Goal: Task Accomplishment & Management: Manage account settings

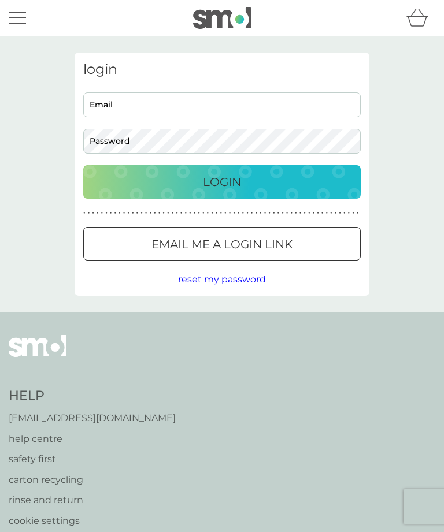
click at [120, 109] on input "Email" at bounding box center [221, 104] width 277 height 25
type input "Goodalljane@yahoo.co.uk"
click at [222, 181] on button "Login" at bounding box center [221, 182] width 277 height 34
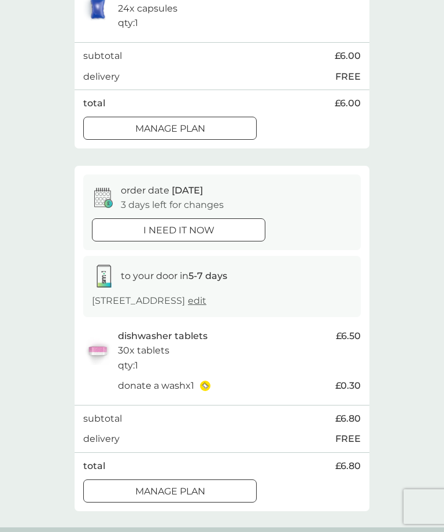
scroll to position [284, 0]
click at [184, 485] on div at bounding box center [170, 491] width 42 height 12
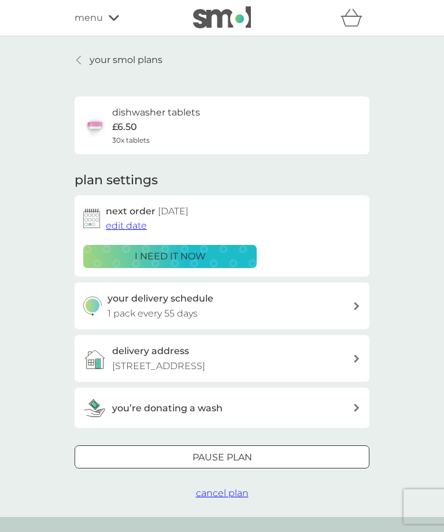
click at [122, 224] on span "edit date" at bounding box center [126, 225] width 41 height 11
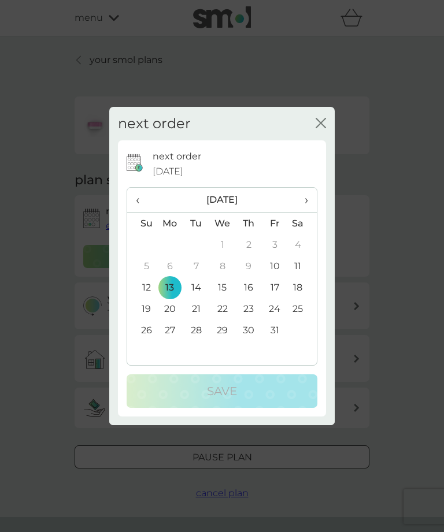
click at [177, 341] on td "27" at bounding box center [170, 329] width 27 height 21
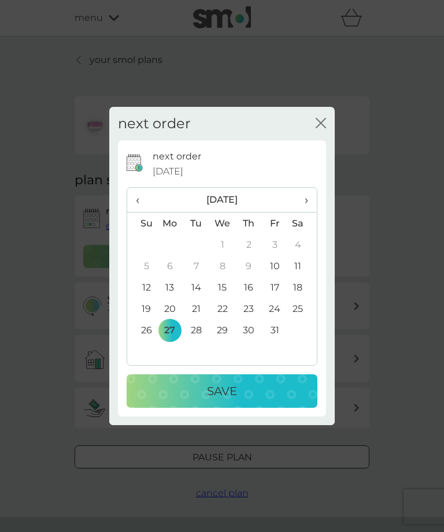
click at [226, 400] on p "Save" at bounding box center [222, 391] width 30 height 18
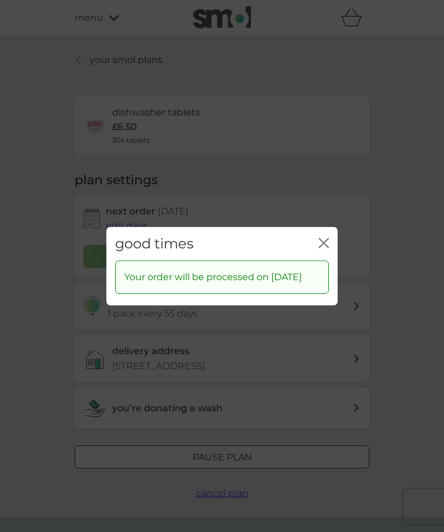
click at [326, 247] on icon "close" at bounding box center [325, 242] width 5 height 9
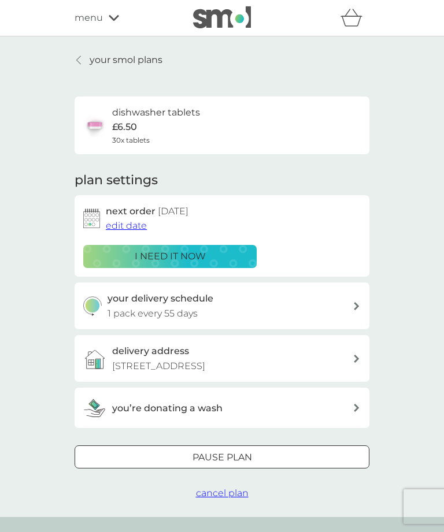
click at [76, 59] on div at bounding box center [79, 59] width 8 height 9
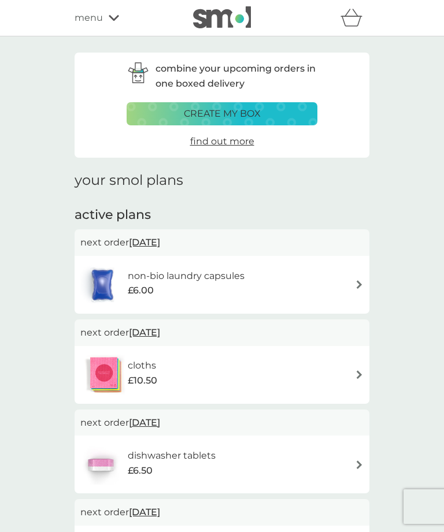
click at [109, 14] on icon at bounding box center [114, 17] width 10 height 7
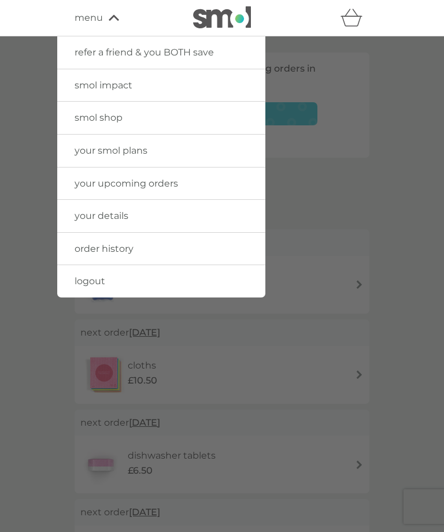
click at [386, 79] on div at bounding box center [222, 302] width 444 height 532
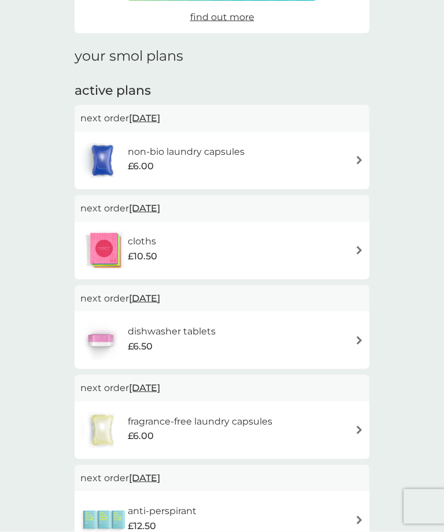
scroll to position [125, 0]
click at [151, 206] on span "[DATE]" at bounding box center [144, 207] width 31 height 23
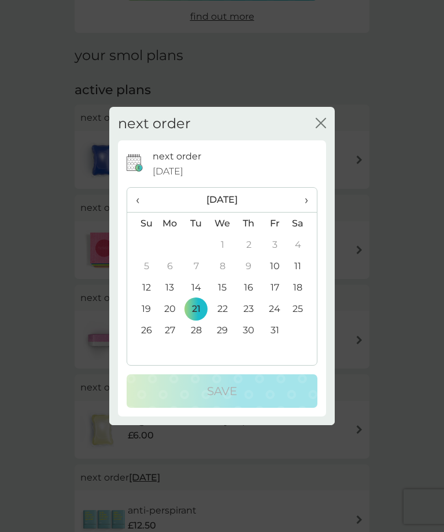
click at [173, 341] on td "27" at bounding box center [170, 329] width 27 height 21
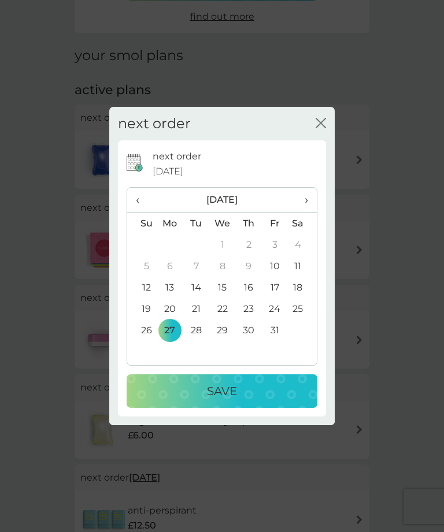
click at [226, 400] on p "Save" at bounding box center [222, 391] width 30 height 18
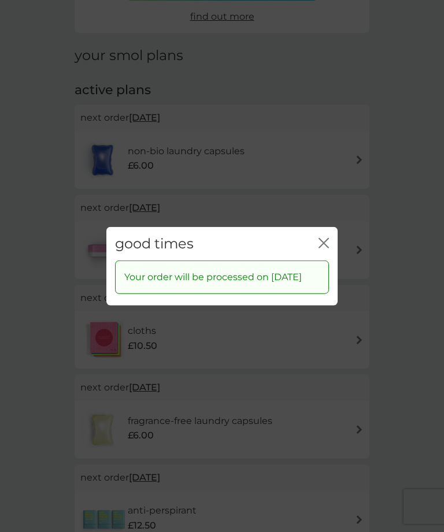
click at [336, 261] on div "good times close" at bounding box center [221, 243] width 231 height 34
click at [327, 248] on icon "close" at bounding box center [323, 242] width 10 height 10
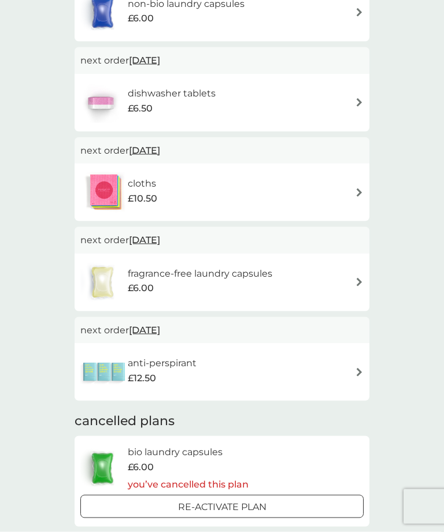
scroll to position [274, 0]
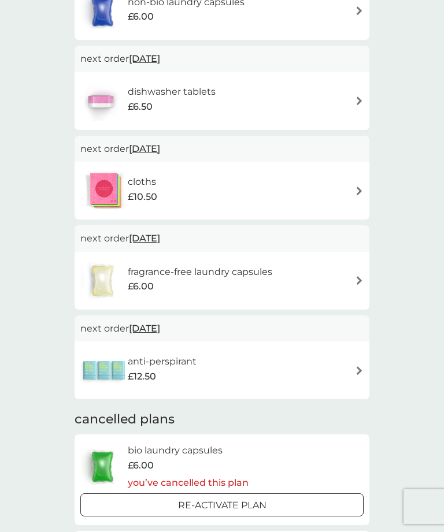
click at [157, 236] on span "[DATE]" at bounding box center [144, 238] width 31 height 23
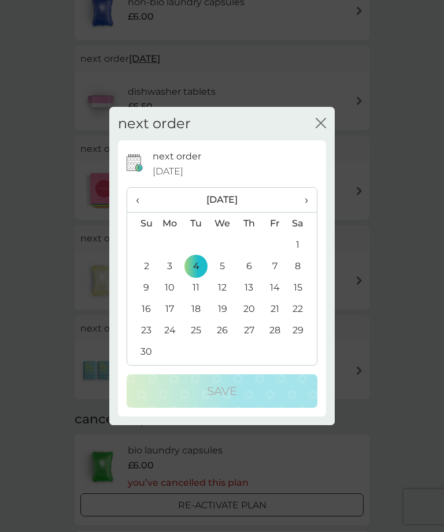
click at [202, 341] on td "25" at bounding box center [196, 329] width 26 height 21
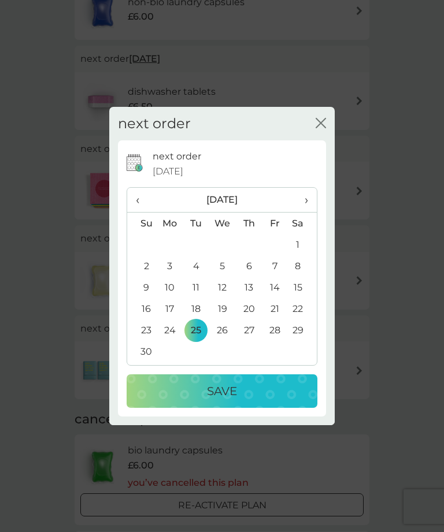
click at [225, 400] on p "Save" at bounding box center [222, 391] width 30 height 18
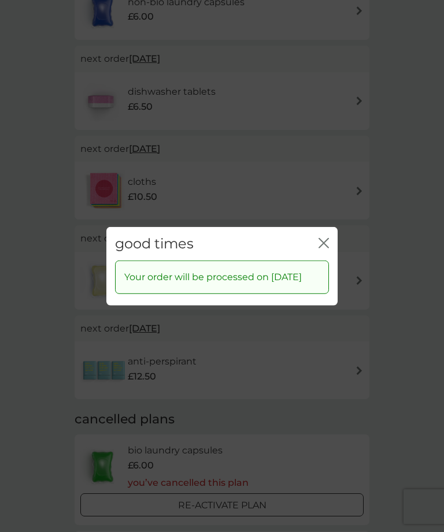
click at [336, 261] on div "good times close" at bounding box center [221, 243] width 231 height 34
click at [326, 248] on icon "close" at bounding box center [323, 242] width 10 height 10
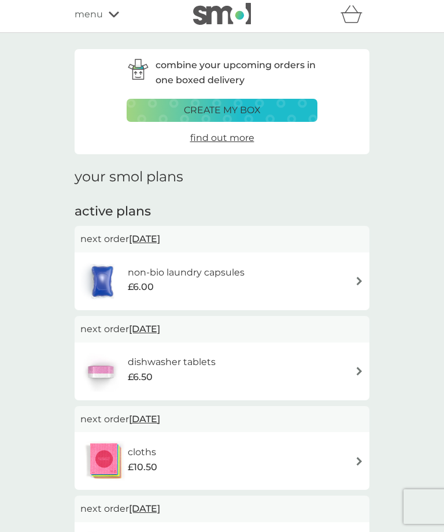
scroll to position [0, 0]
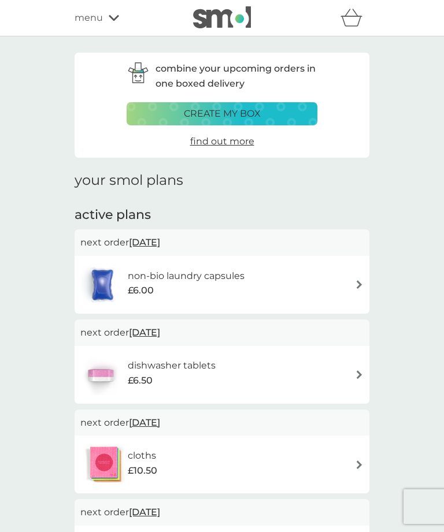
click at [118, 11] on div "menu" at bounding box center [124, 17] width 98 height 15
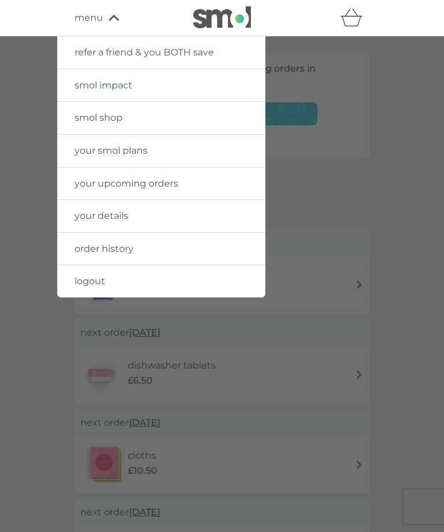
click at [92, 276] on span "logout" at bounding box center [90, 281] width 31 height 11
